Goal: Check status: Check status

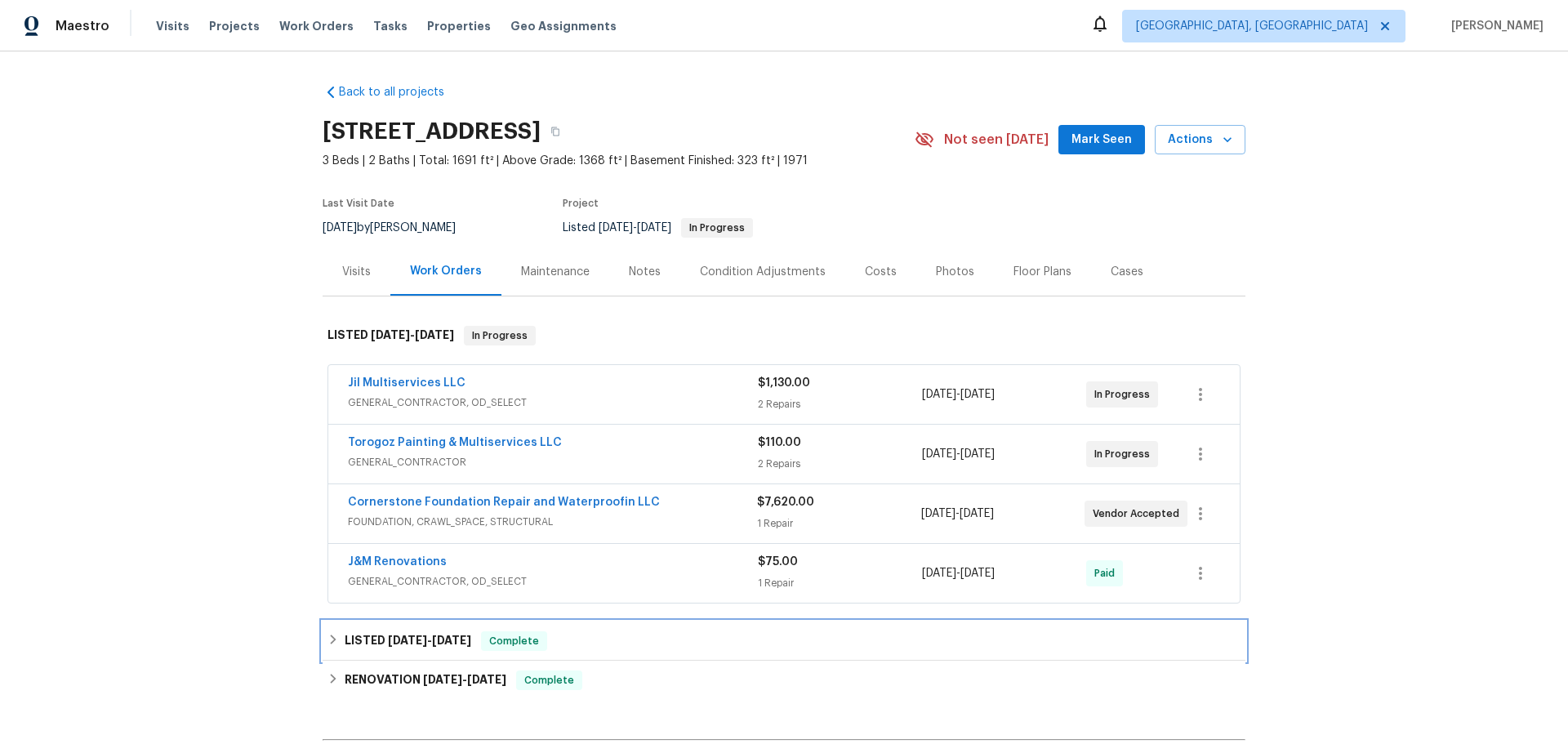
click at [483, 633] on span "Complete" at bounding box center [514, 641] width 63 height 16
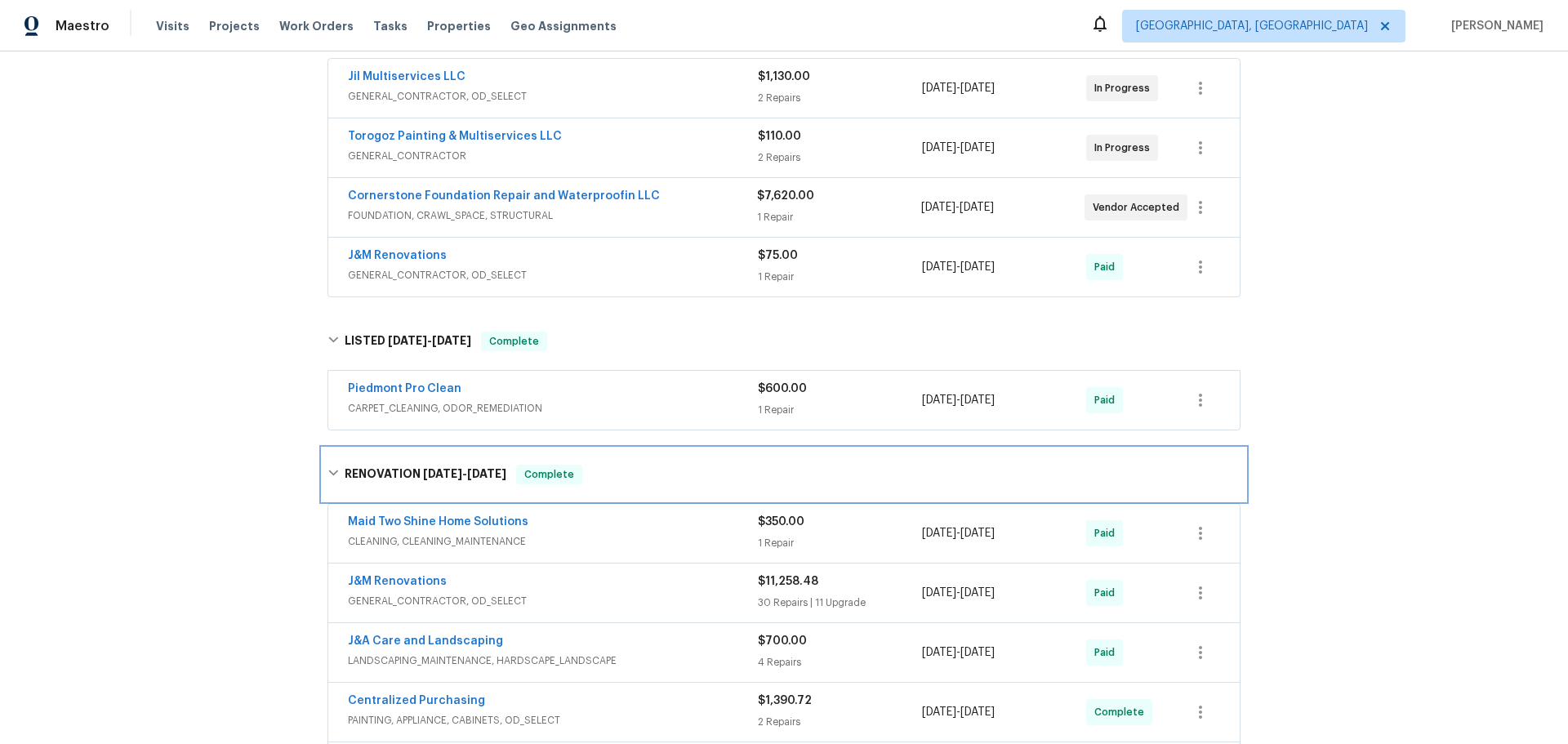
scroll to position [326, 0]
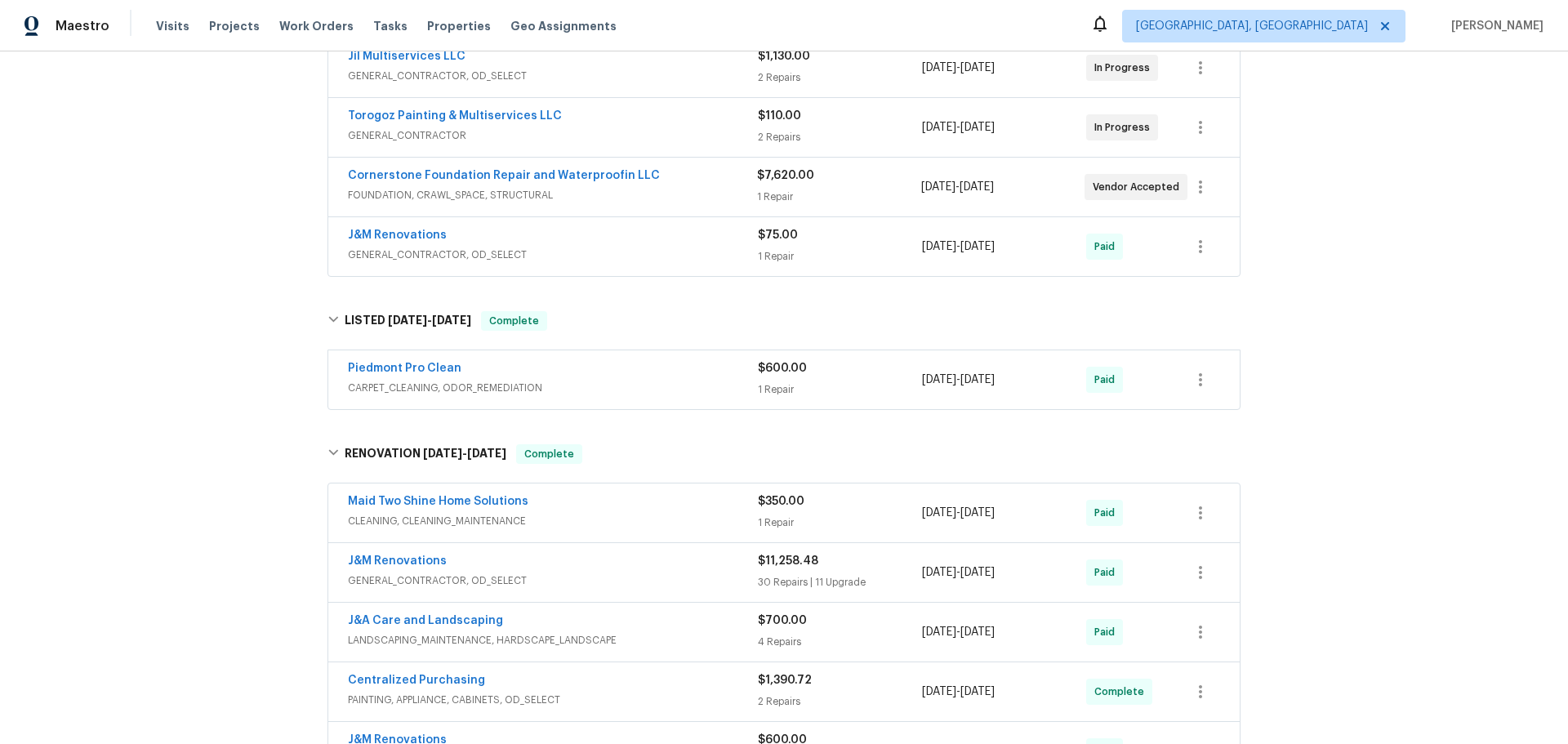
click at [428, 572] on span "GENERAL_CONTRACTOR, OD_SELECT" at bounding box center [553, 580] width 410 height 16
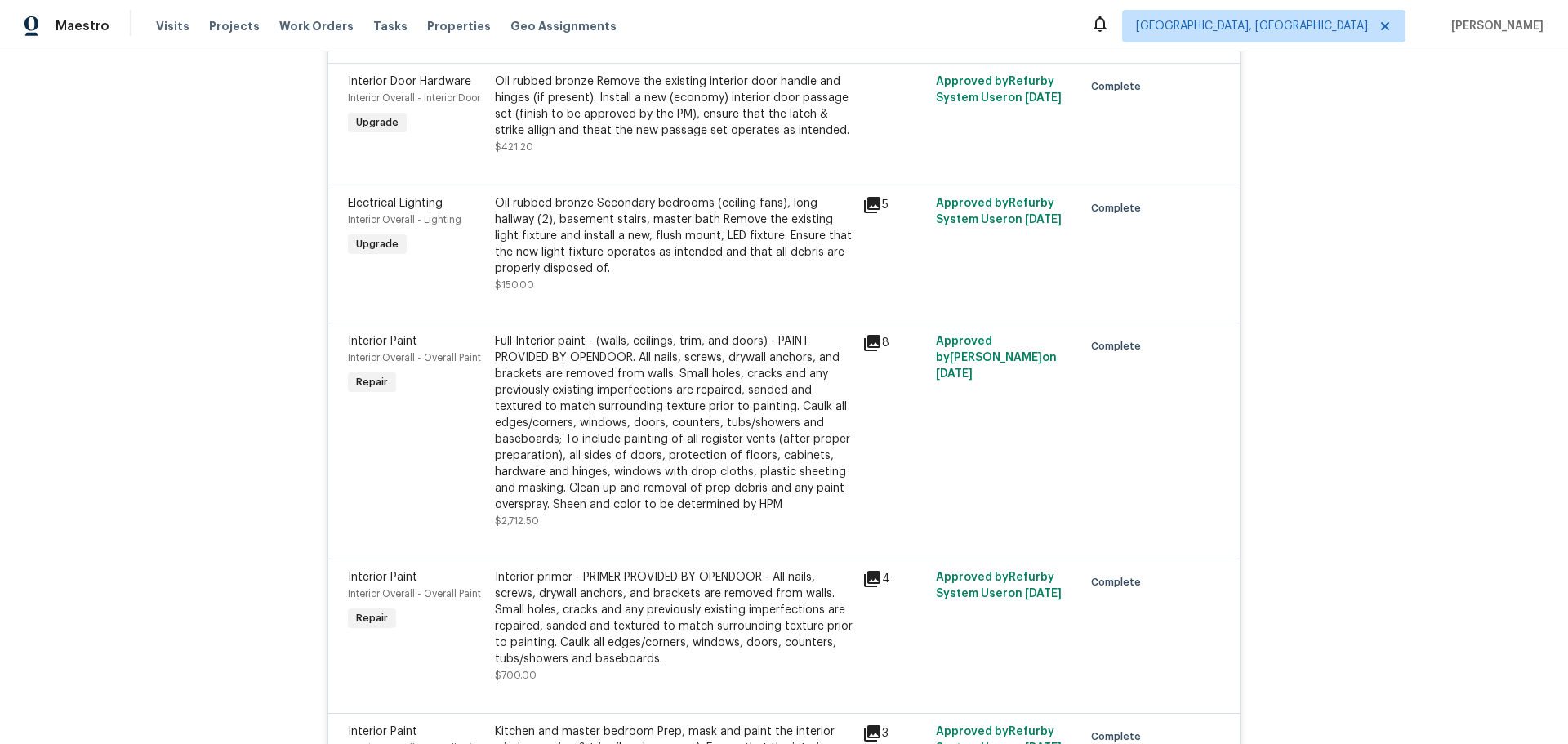
scroll to position [4899, 0]
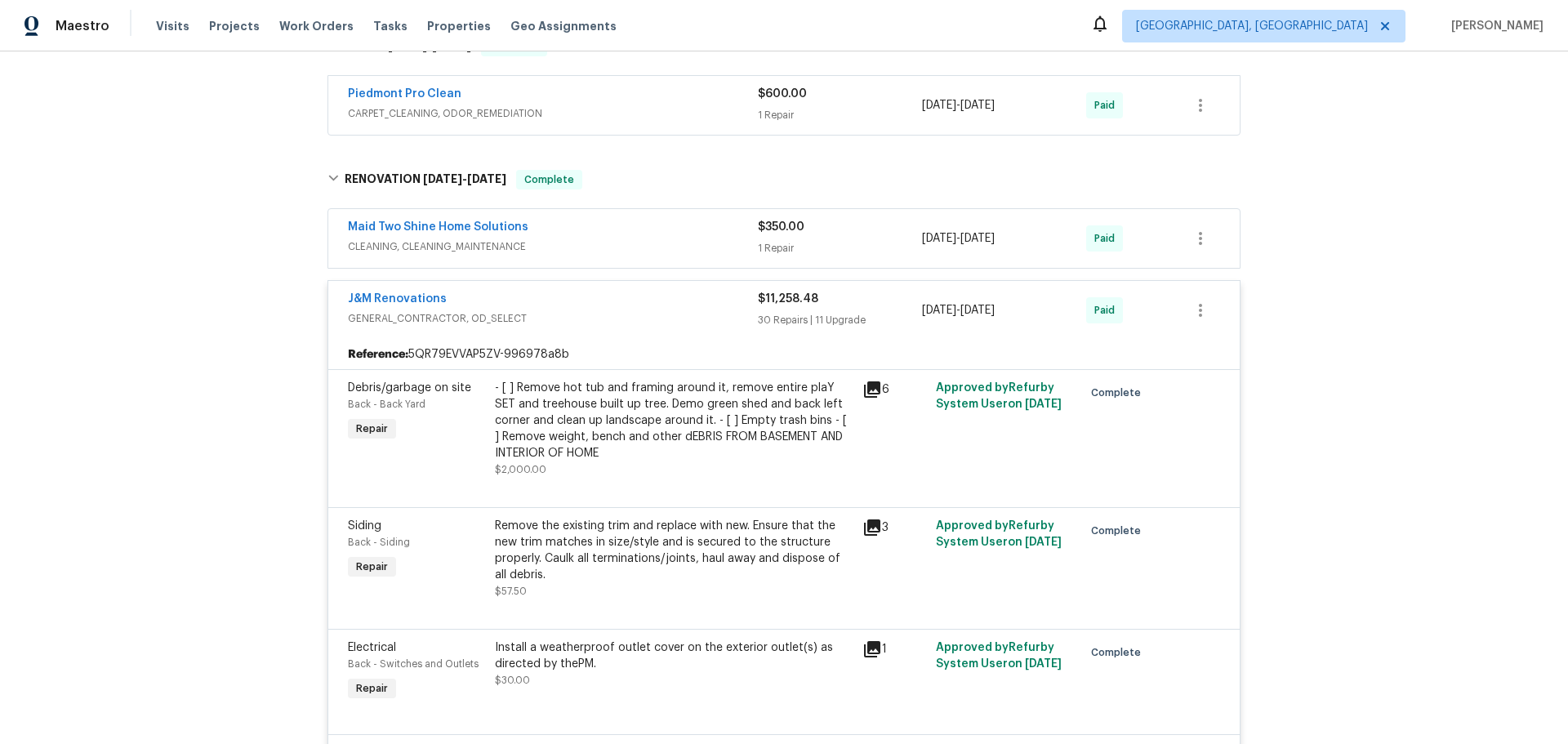
scroll to position [0, 0]
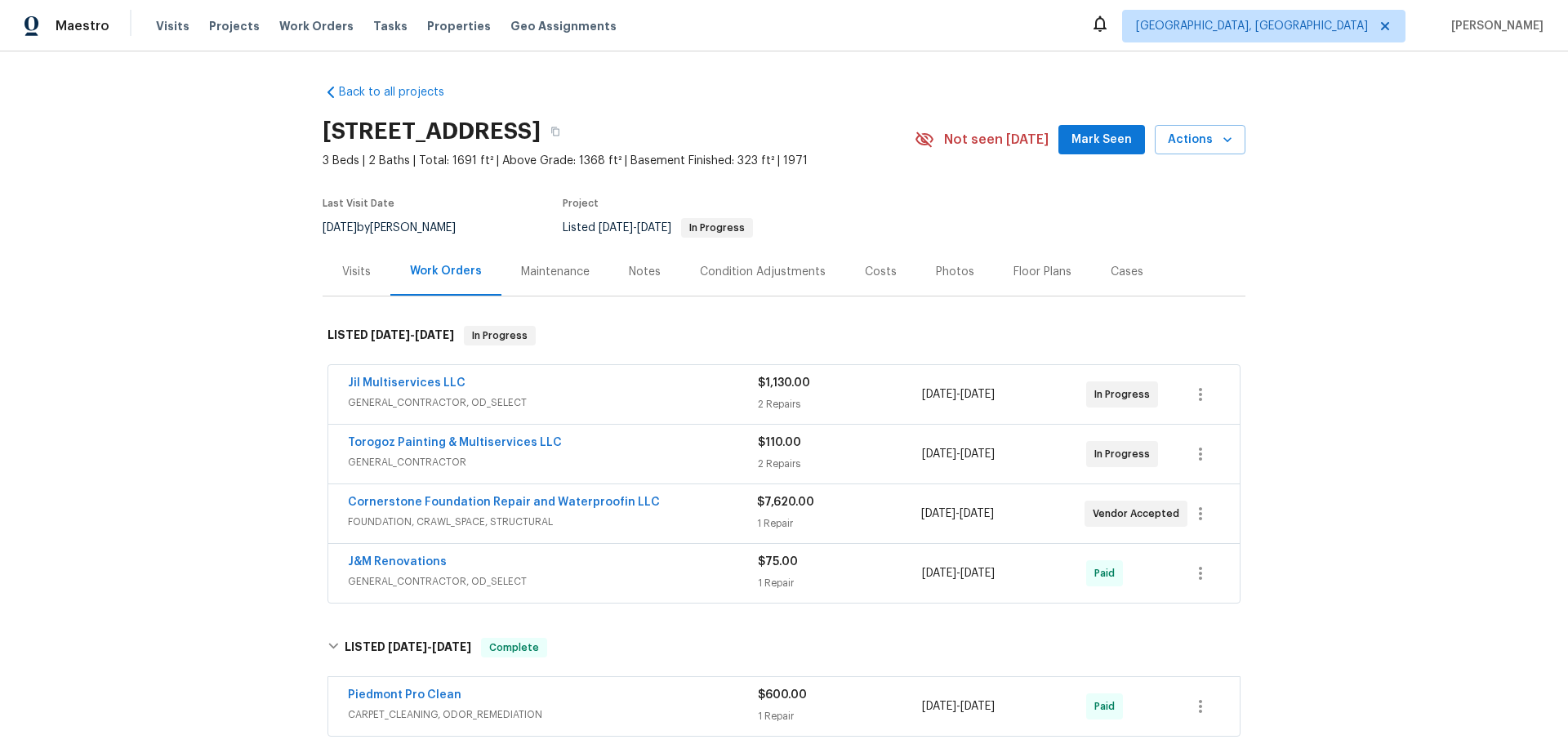
click at [549, 494] on div "Cornerstone Foundation Repair and Waterproofin LLC" at bounding box center [552, 503] width 409 height 20
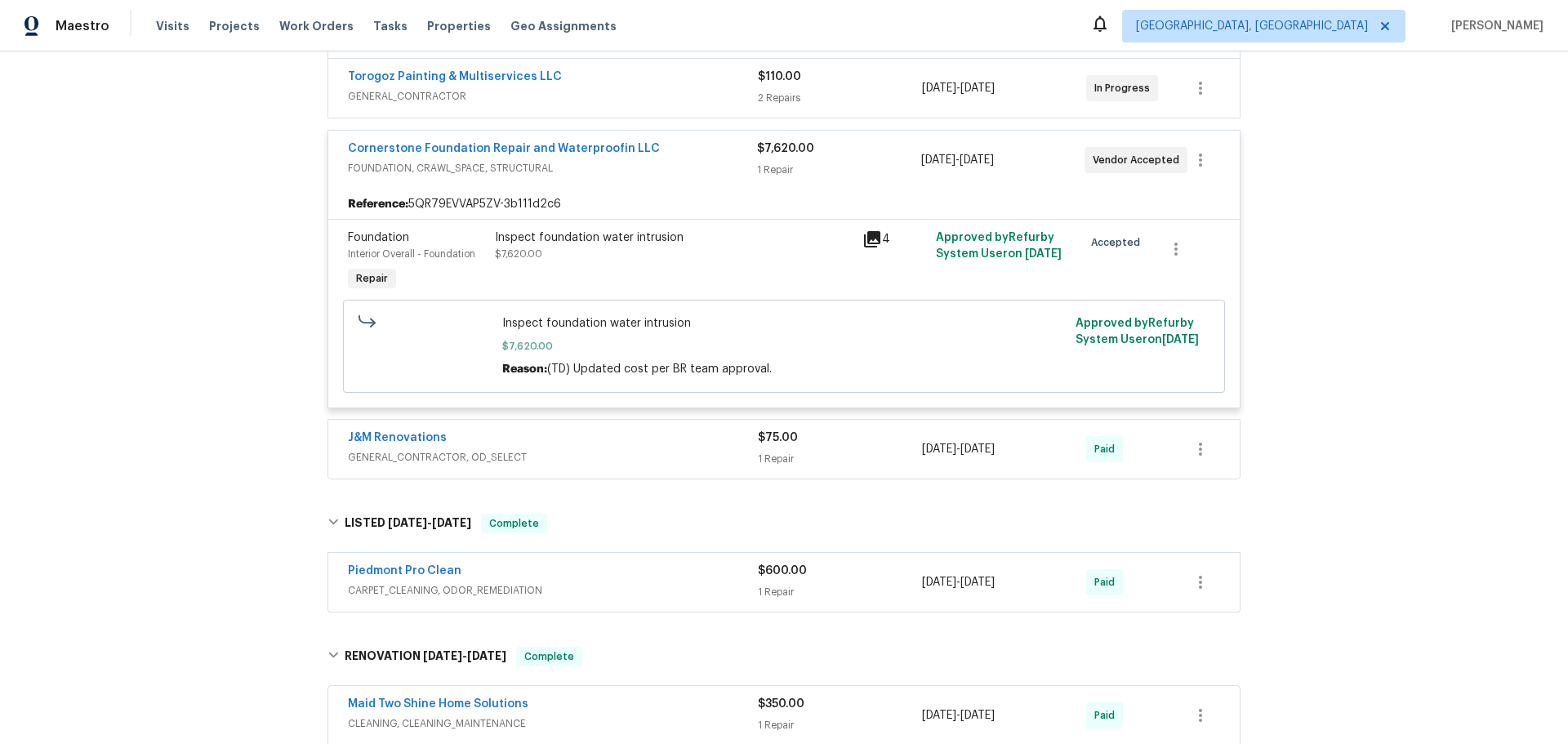
scroll to position [326, 0]
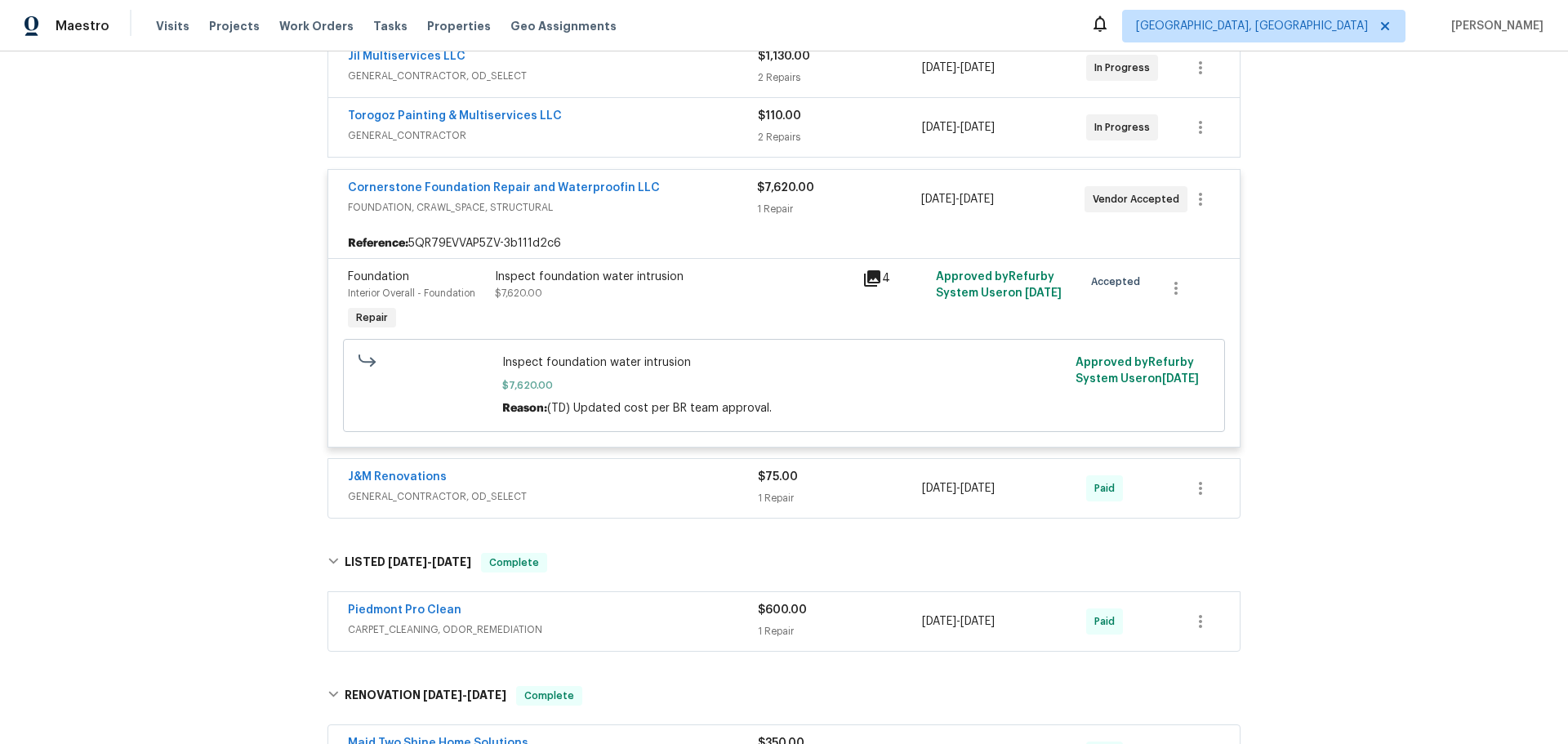
click at [667, 268] on div "Inspect foundation water intrusion $7,620.00" at bounding box center [673, 284] width 358 height 32
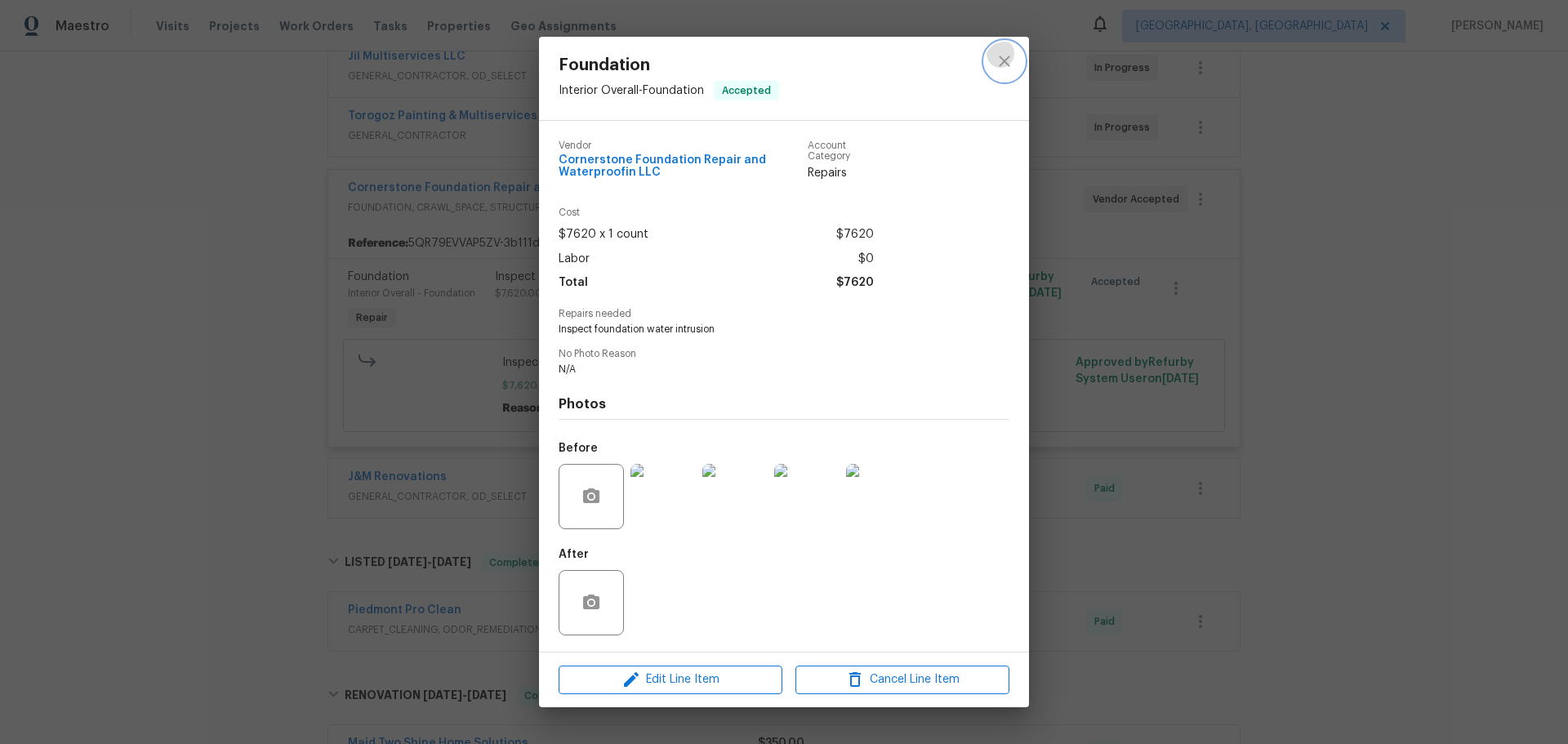
click at [1010, 71] on icon "close" at bounding box center [1004, 61] width 20 height 20
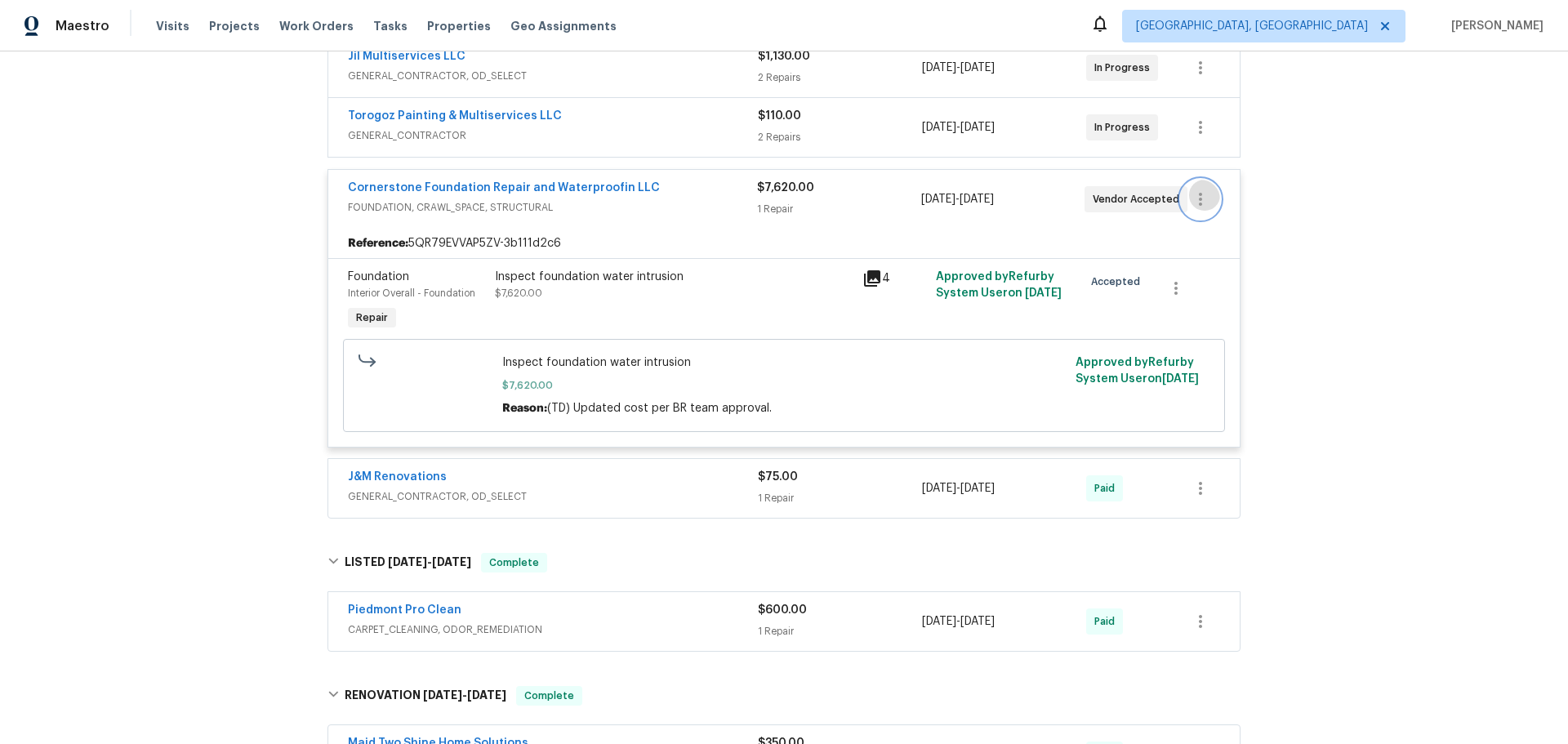
click at [1203, 179] on button "button" at bounding box center [1201, 199] width 39 height 39
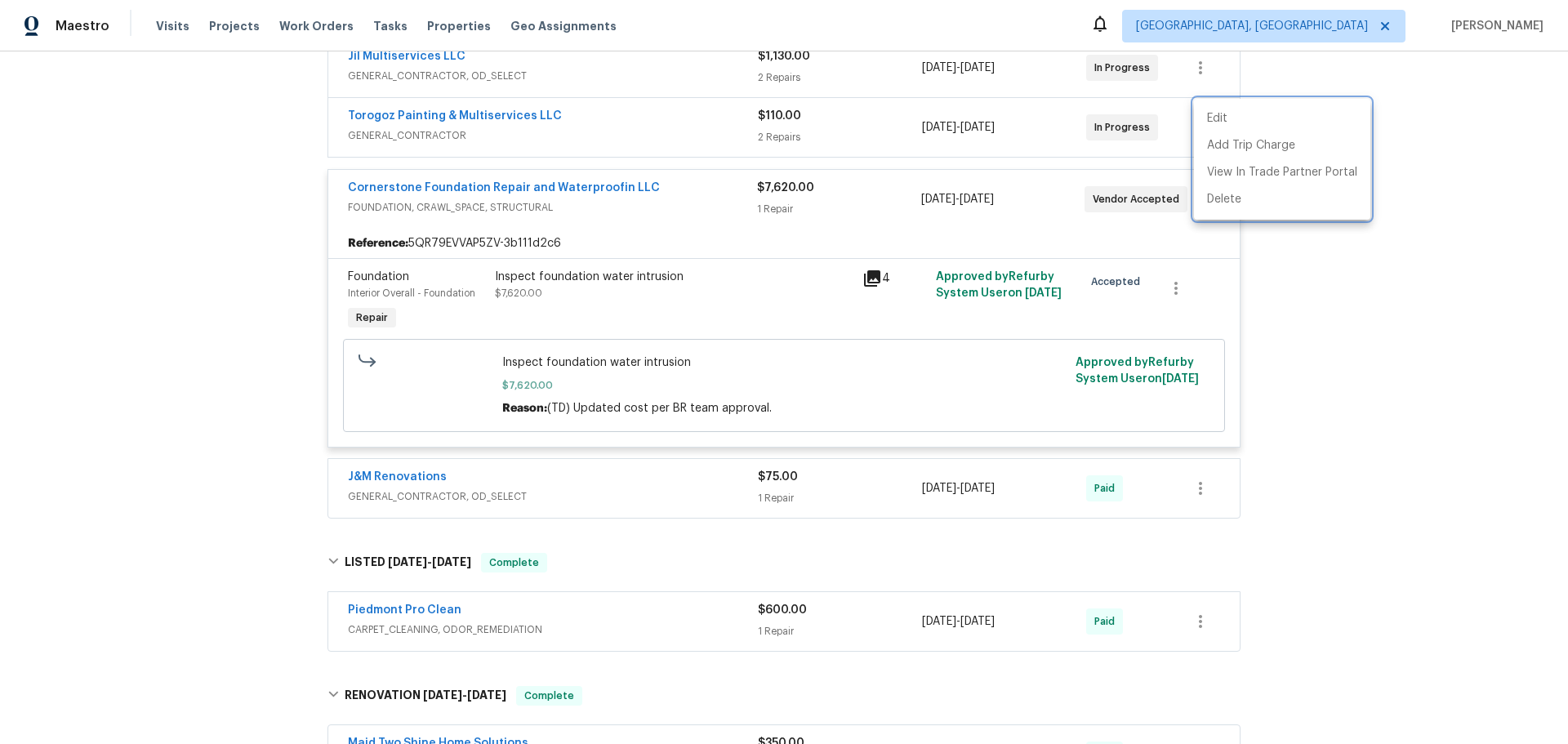
click at [1345, 257] on div at bounding box center [784, 372] width 1568 height 744
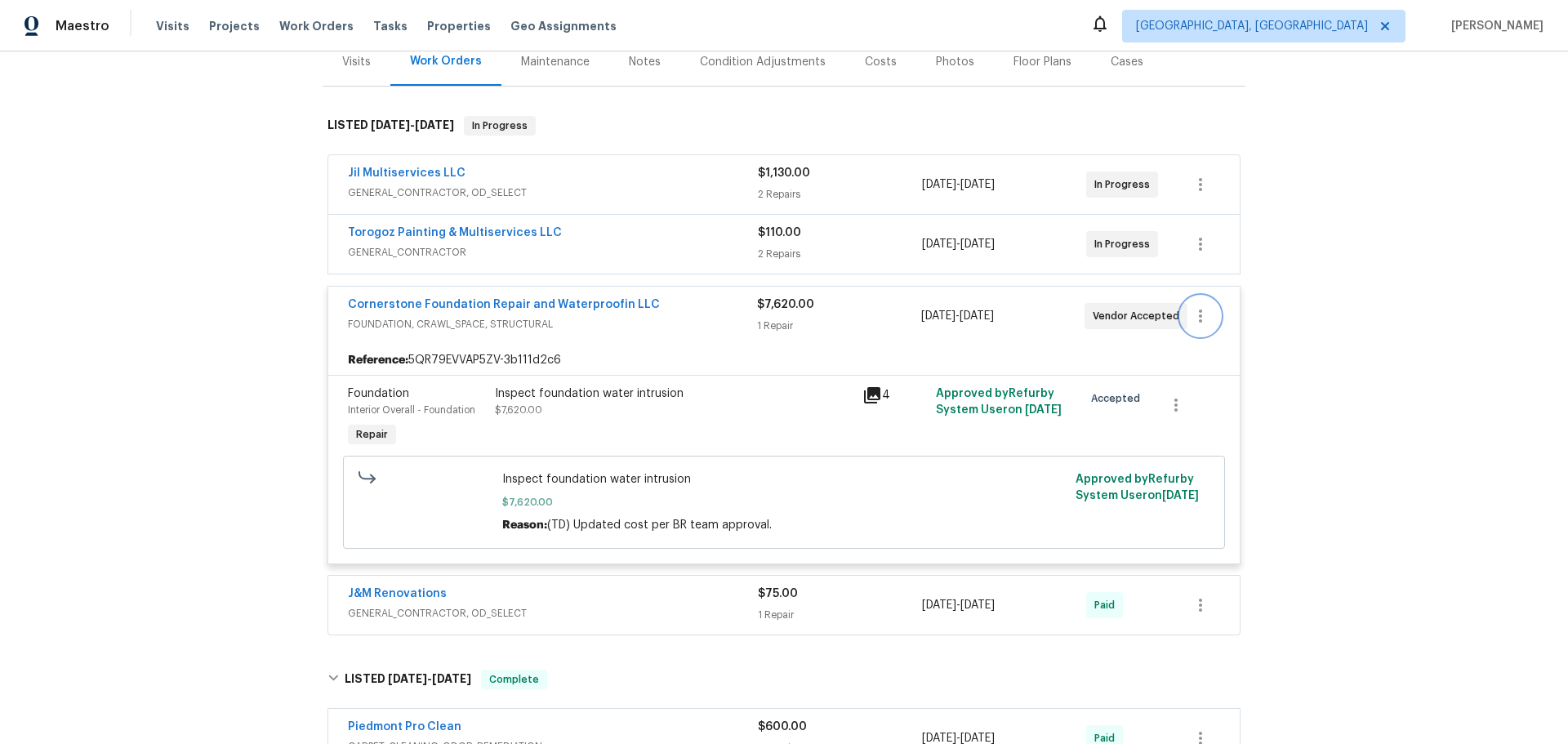
scroll to position [0, 0]
